Goal: Transaction & Acquisition: Purchase product/service

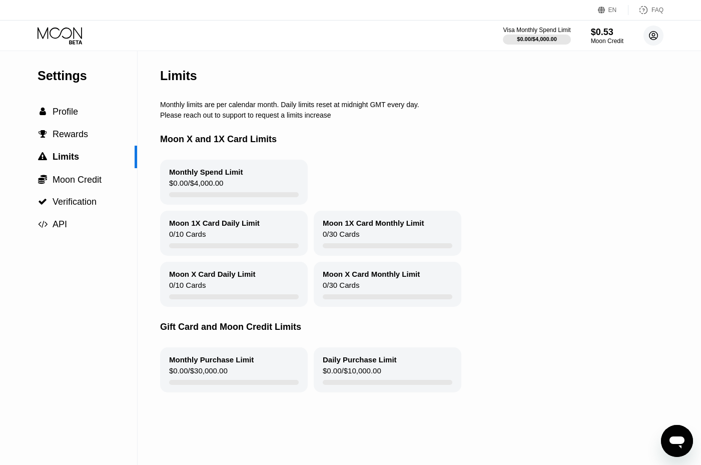
click at [659, 36] on circle at bounding box center [654, 36] width 20 height 20
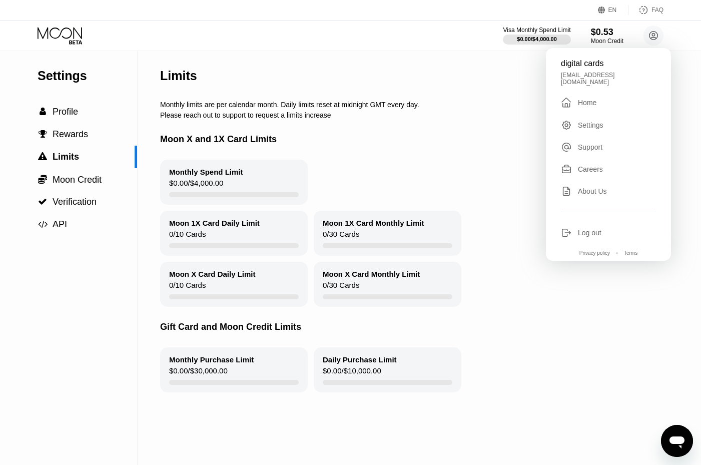
click at [627, 227] on div "Log out" at bounding box center [608, 232] width 95 height 11
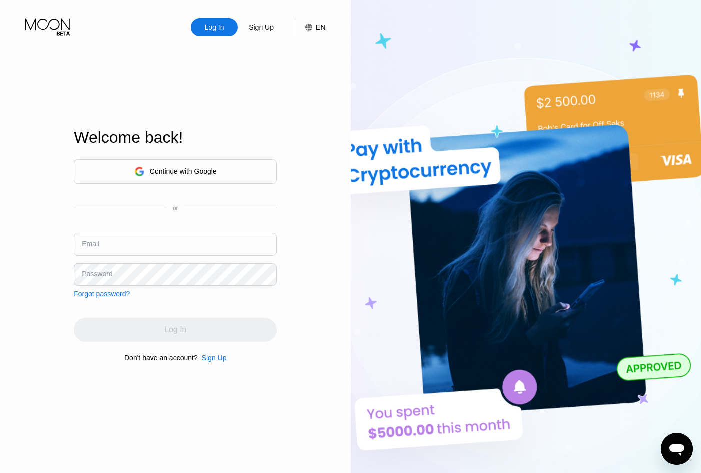
click at [211, 361] on div "Sign Up" at bounding box center [214, 357] width 25 height 8
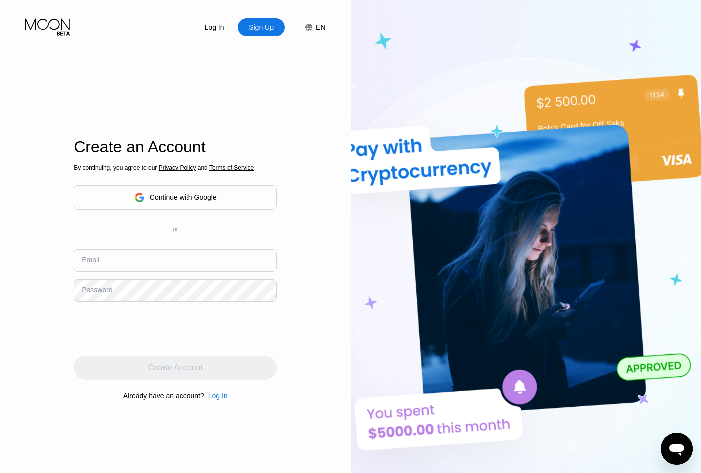
click at [204, 275] on div "Email" at bounding box center [175, 264] width 203 height 30
click at [211, 266] on input "text" at bounding box center [175, 260] width 203 height 23
paste input "[EMAIL_ADDRESS][DOMAIN_NAME]"
type input "[EMAIL_ADDRESS][DOMAIN_NAME]"
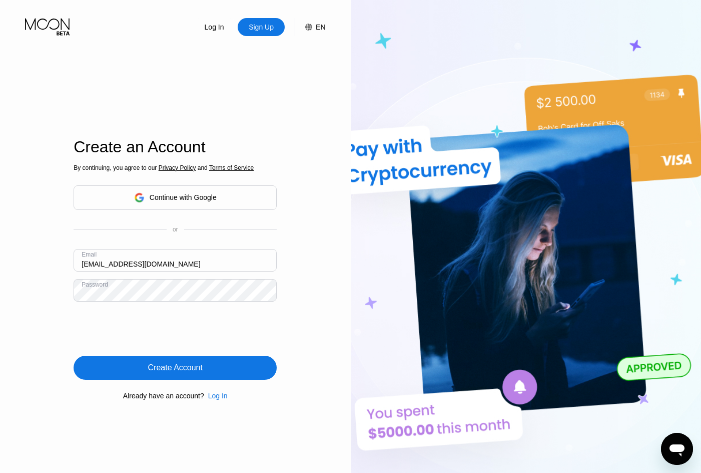
click at [239, 370] on div "Create Account" at bounding box center [175, 367] width 203 height 24
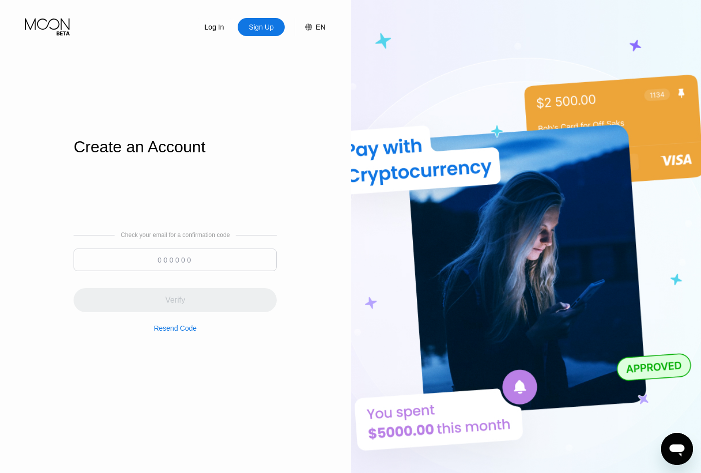
click at [159, 261] on input at bounding box center [175, 259] width 203 height 23
paste input "719912"
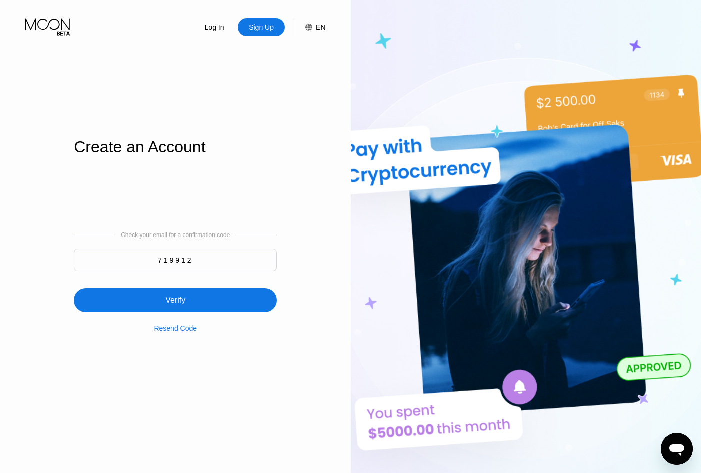
type input "719912"
click at [145, 295] on div "Verify" at bounding box center [175, 300] width 203 height 24
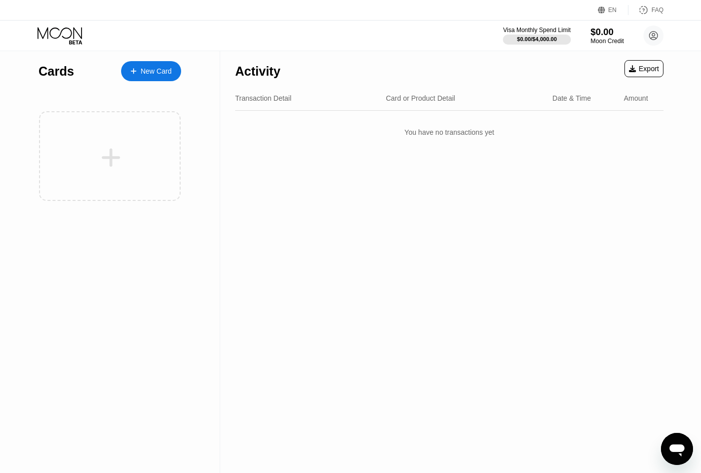
click at [601, 33] on div "$0.00" at bounding box center [608, 32] width 34 height 11
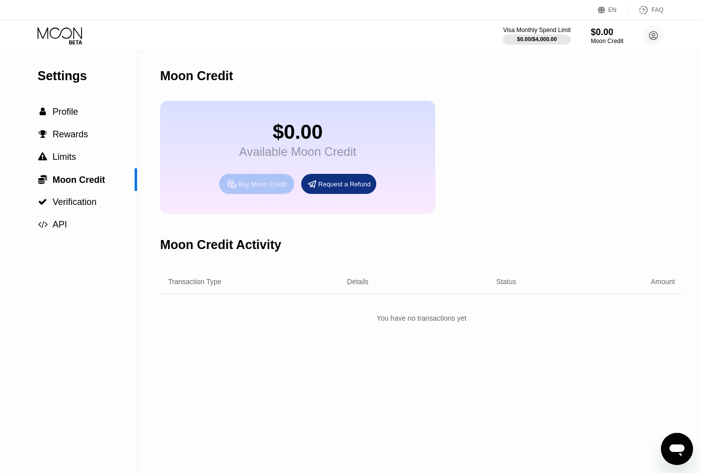
click at [280, 187] on div "Buy Moon Credit" at bounding box center [262, 184] width 49 height 9
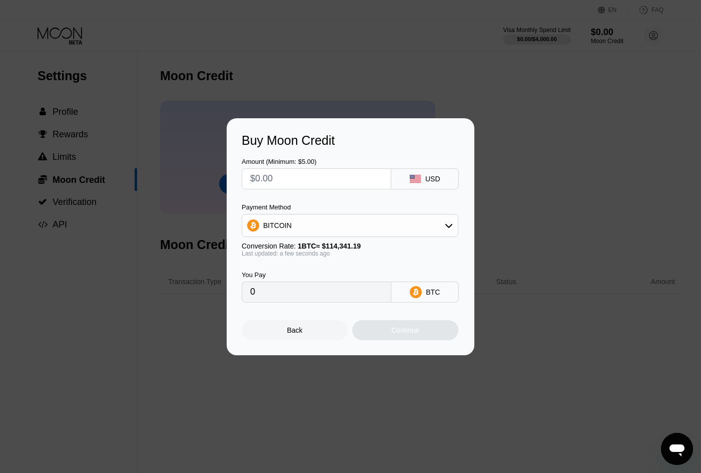
click at [434, 286] on div "BTC" at bounding box center [426, 291] width 68 height 21
click at [339, 291] on input "0" at bounding box center [316, 292] width 133 height 20
click at [350, 224] on div "BITCOIN" at bounding box center [350, 225] width 216 height 20
click at [329, 273] on div "USDT on TRON" at bounding box center [356, 275] width 189 height 8
type input "0.00"
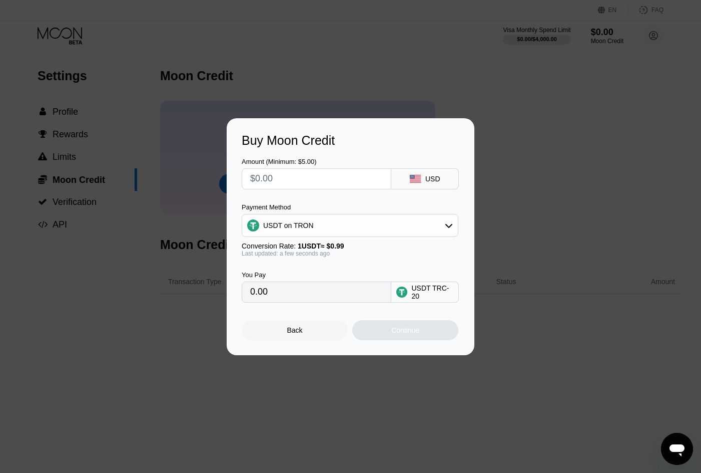
click at [321, 180] on input "text" at bounding box center [316, 179] width 133 height 20
type input "$2"
type input "2.02"
type input "$25"
type input "25.25"
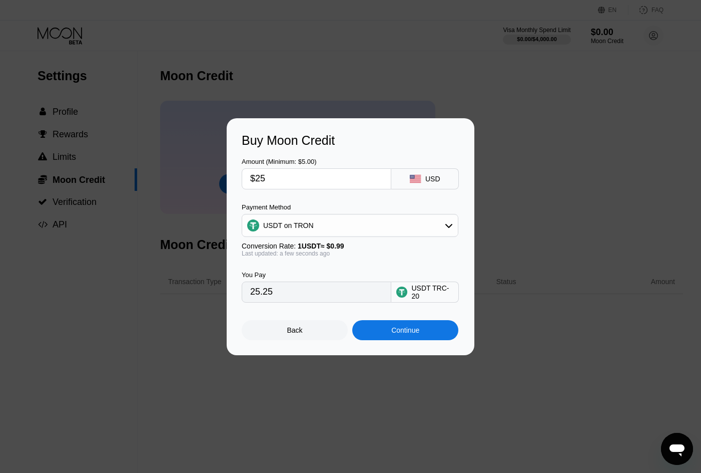
type input "$2"
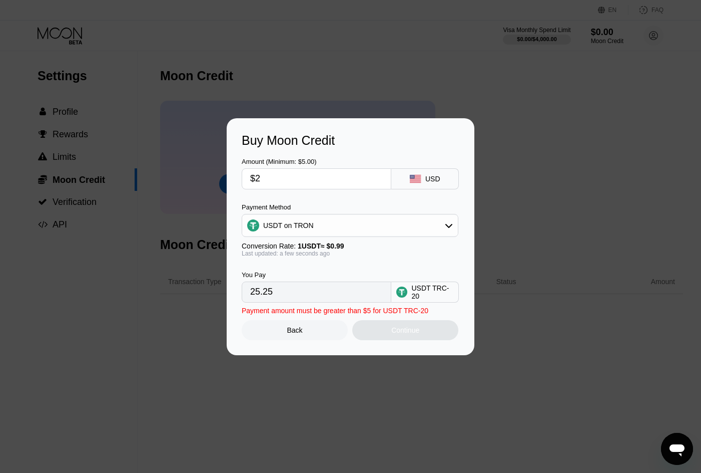
type input "2.02"
type input "$20"
type input "20.20"
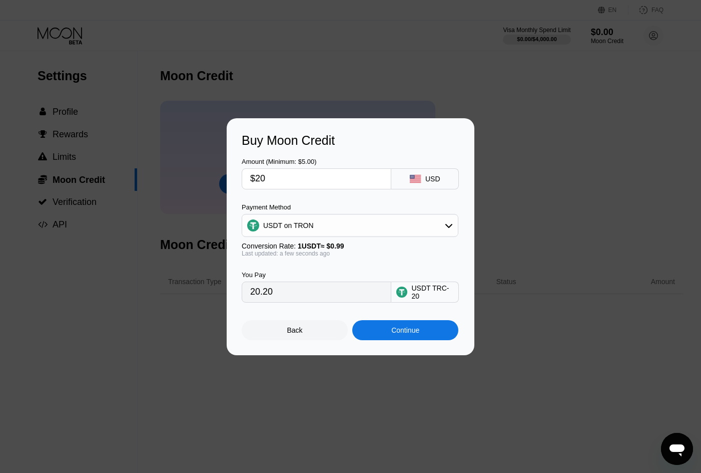
type input "$20"
click at [414, 338] on div "Continue" at bounding box center [405, 330] width 106 height 20
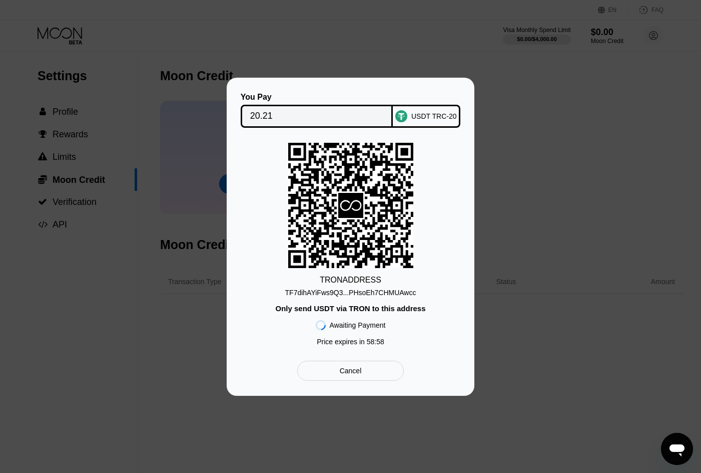
click at [389, 294] on div "TF7dihAYiFws9Q3...PHsoEh7CHMUAwcc" at bounding box center [350, 292] width 131 height 8
click at [290, 115] on input "20.21" at bounding box center [317, 116] width 134 height 20
click at [392, 296] on div "TF7dihAYiFws9Q3...PHsoEh7CHMUAwcc" at bounding box center [350, 292] width 131 height 8
click at [391, 289] on div "TF7dihAYiFws9Q3...PHsoEh7CHMUAwcc" at bounding box center [350, 292] width 131 height 8
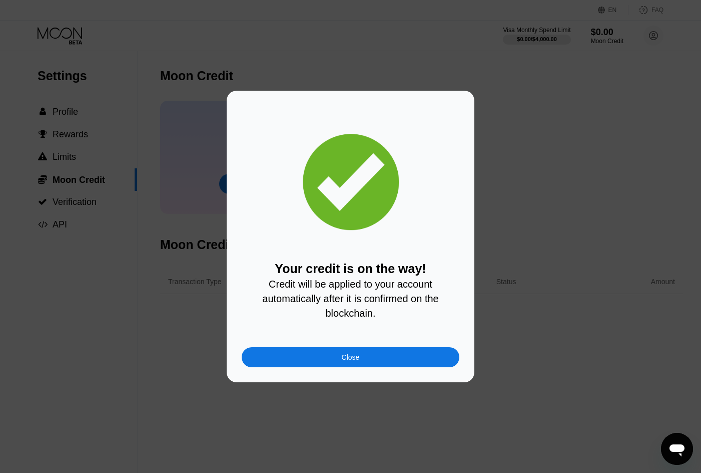
click at [391, 359] on div "Close" at bounding box center [351, 357] width 218 height 20
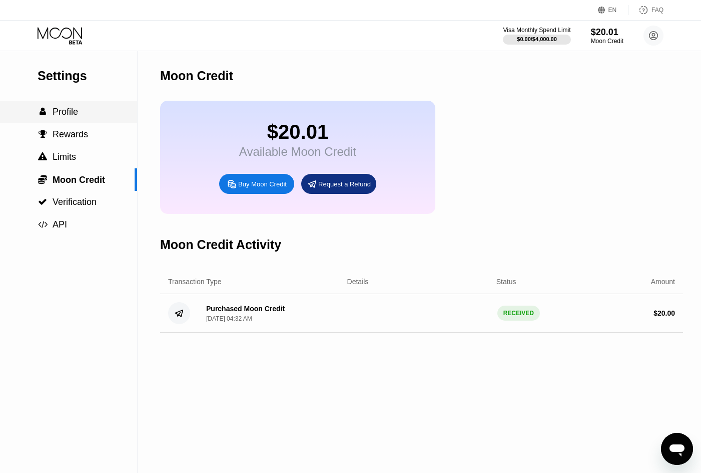
click at [68, 109] on span "Profile" at bounding box center [66, 112] width 26 height 10
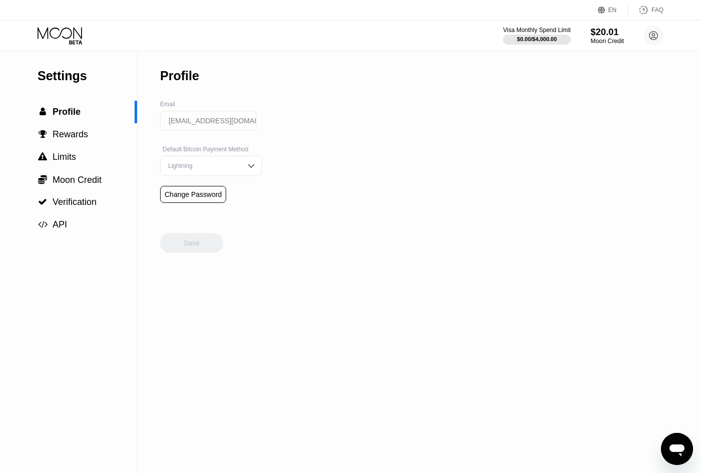
click at [614, 36] on div "$20.01" at bounding box center [608, 32] width 34 height 11
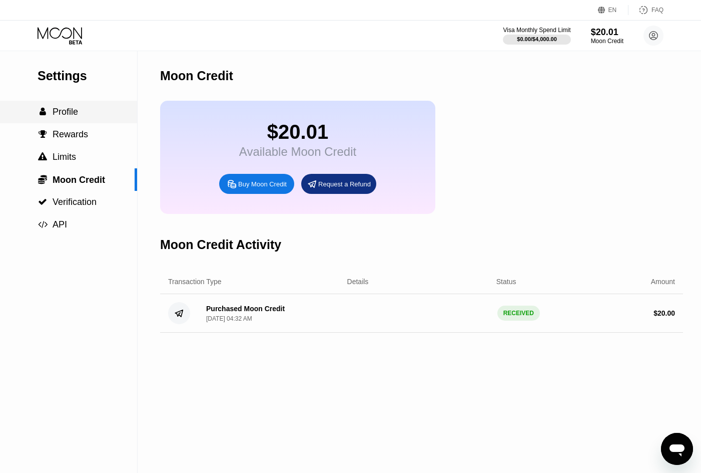
click at [72, 108] on span "Profile" at bounding box center [66, 112] width 26 height 10
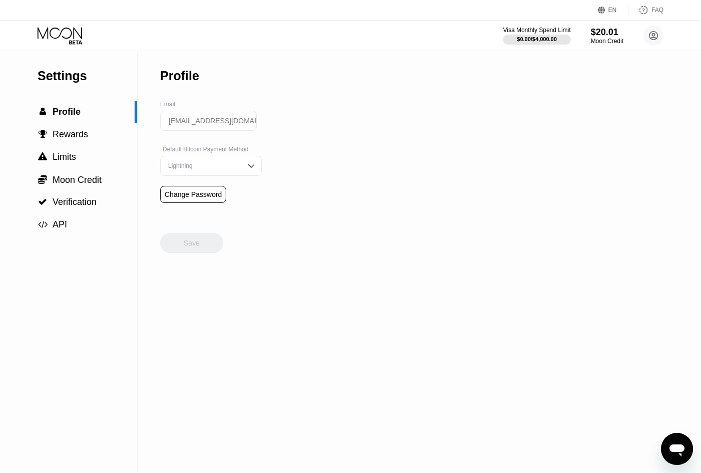
click at [43, 21] on div "Visa Monthly Spend Limit $0.00 / $4,000.00 $20.01 Moon Credit nubruttoufillo-54…" at bounding box center [350, 36] width 701 height 30
click at [70, 42] on icon at bounding box center [61, 36] width 47 height 18
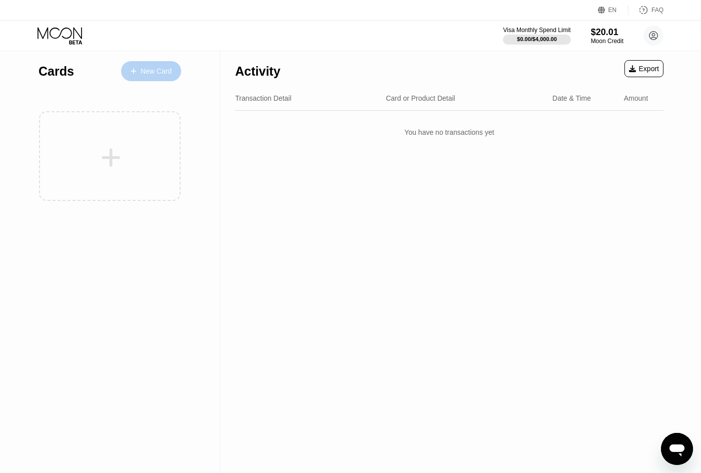
click at [169, 71] on div "New Card" at bounding box center [156, 71] width 31 height 9
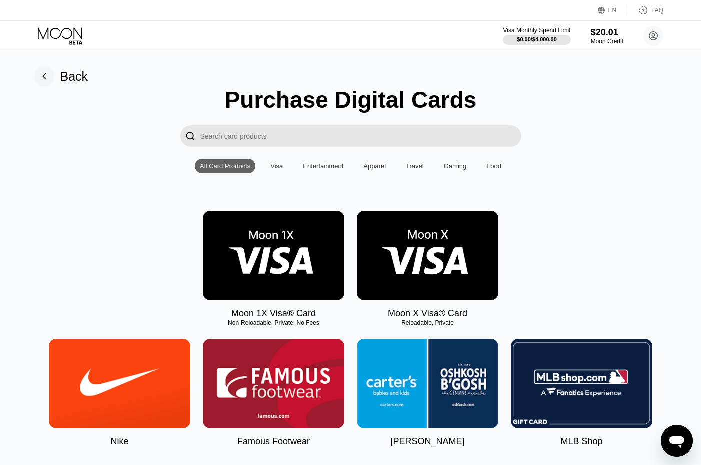
click at [436, 261] on img at bounding box center [428, 256] width 142 height 90
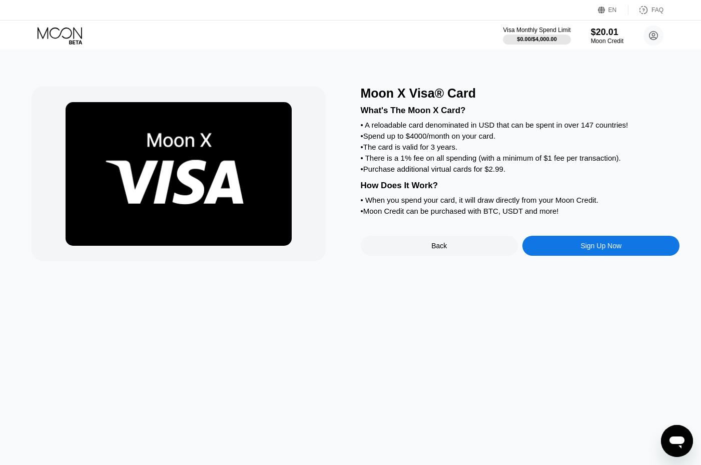
click at [591, 250] on div "Sign Up Now" at bounding box center [601, 246] width 41 height 8
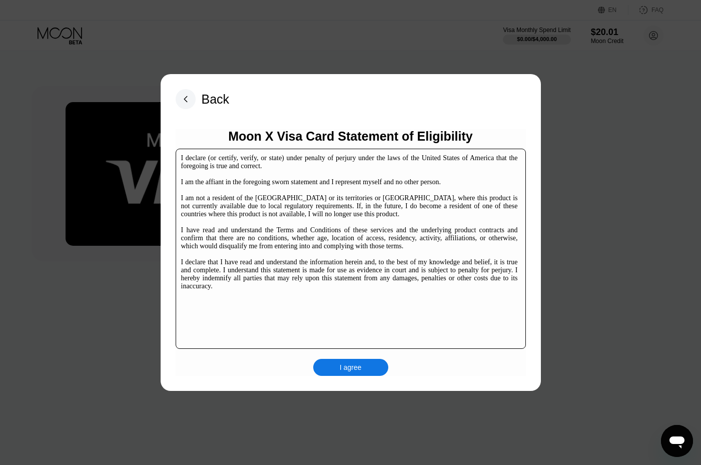
click at [351, 368] on div "I agree" at bounding box center [351, 367] width 22 height 9
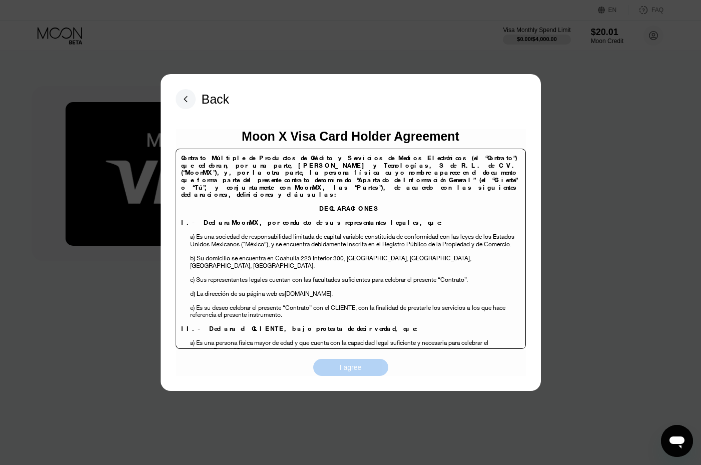
click at [338, 372] on div "I agree" at bounding box center [350, 367] width 75 height 17
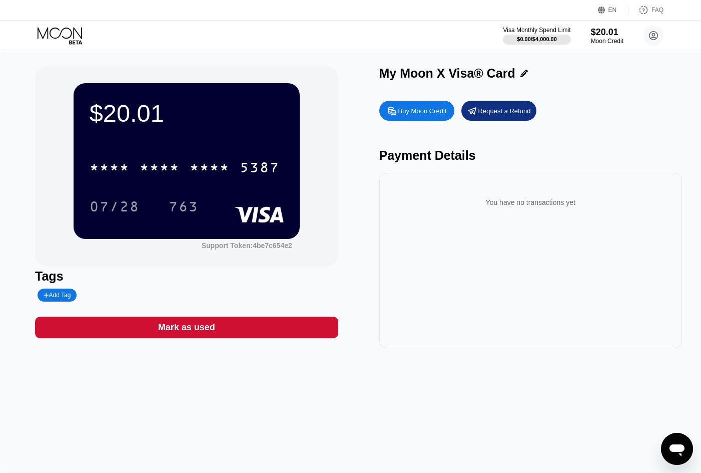
click at [244, 157] on div "* * * * * * * * * * * * 5387" at bounding box center [185, 167] width 202 height 25
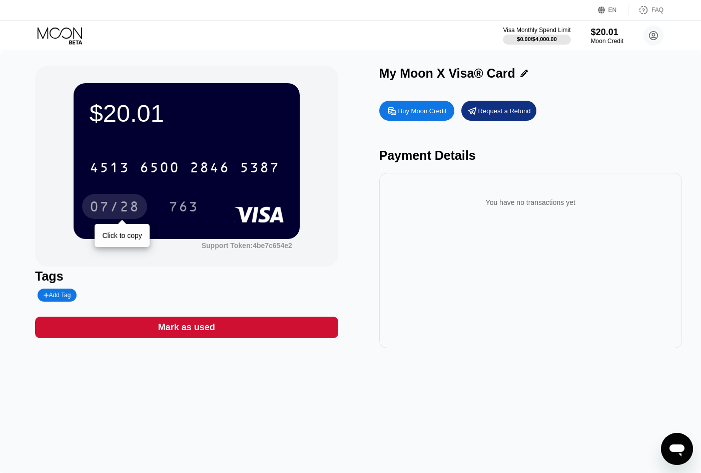
drag, startPoint x: 114, startPoint y: 212, endPoint x: 618, endPoint y: 156, distance: 507.9
click at [114, 212] on div "07/28" at bounding box center [115, 208] width 50 height 16
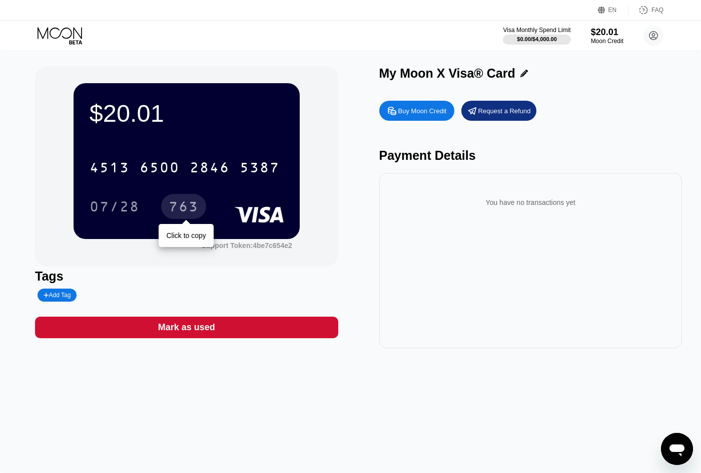
click at [184, 216] on div "763" at bounding box center [184, 208] width 30 height 16
